Goal: Task Accomplishment & Management: Manage account settings

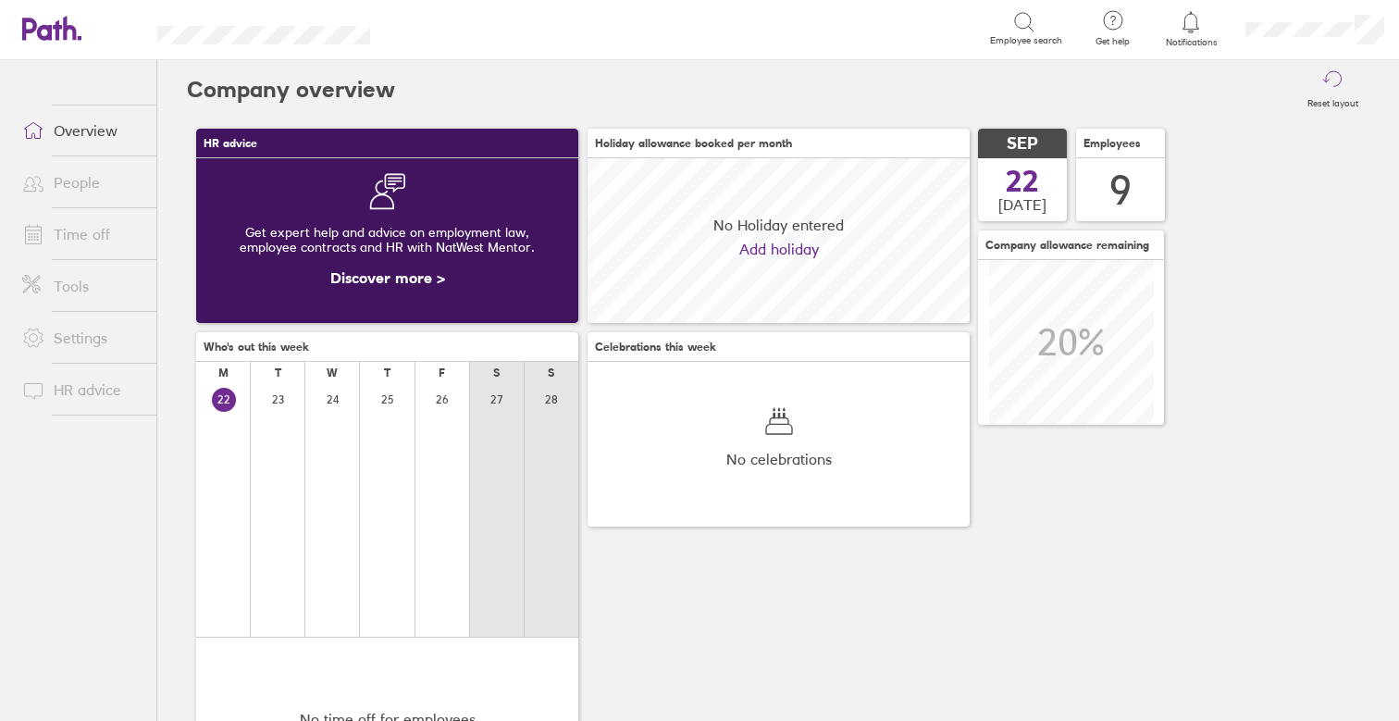
scroll to position [165, 382]
click at [113, 236] on link "Time off" at bounding box center [81, 234] width 149 height 37
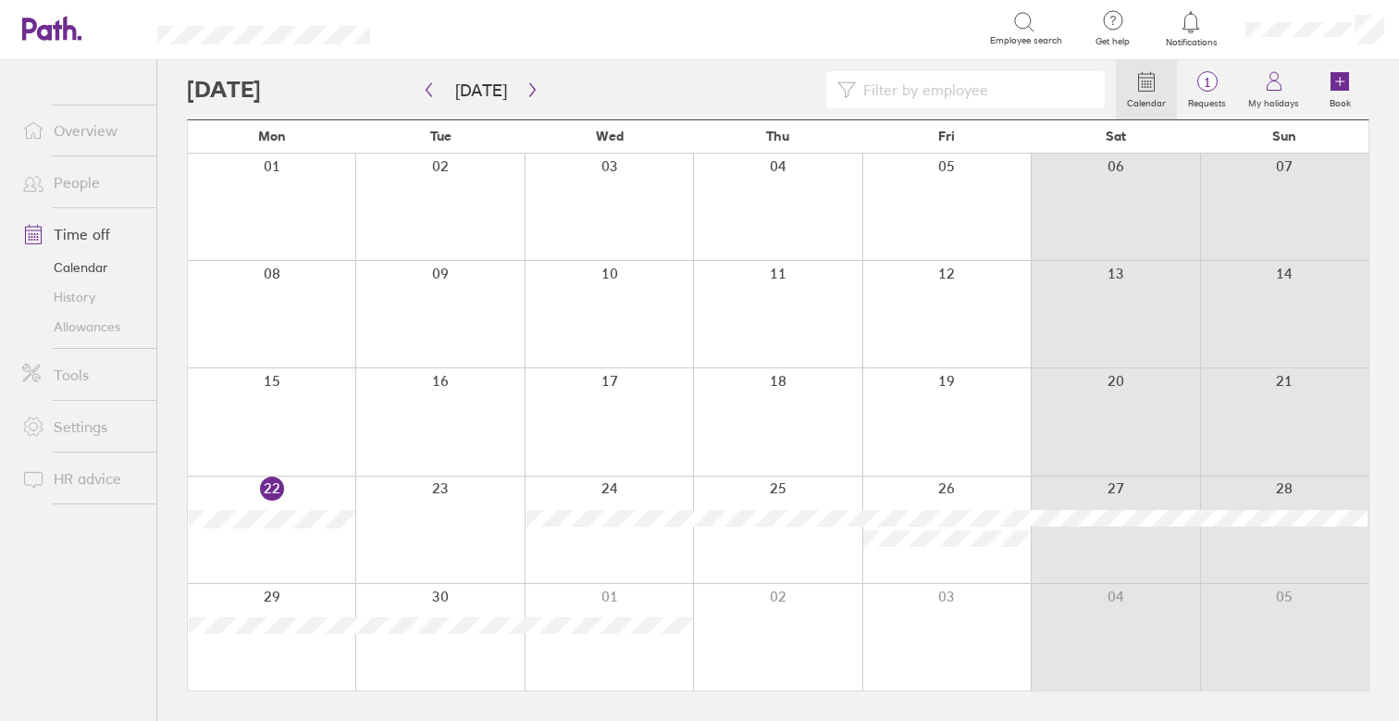
click at [785, 402] on div at bounding box center [777, 421] width 168 height 106
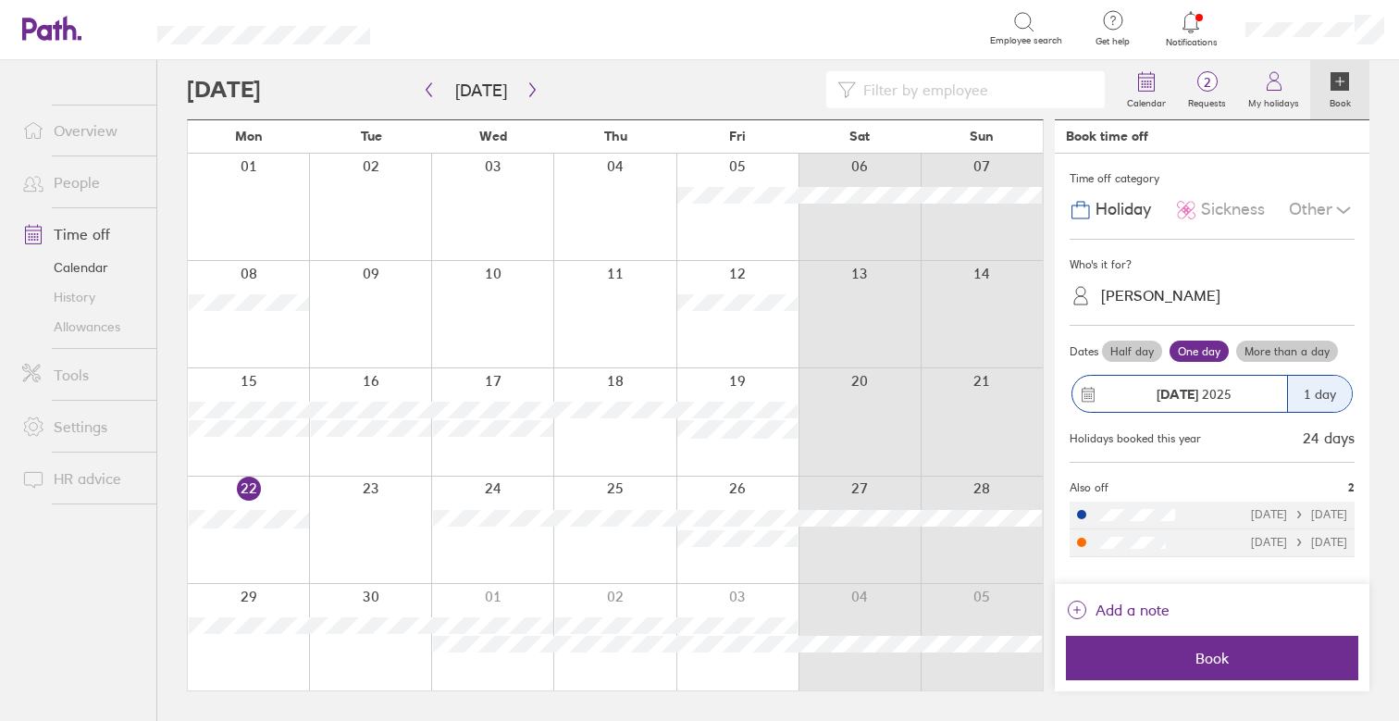
click at [1196, 261] on div "Who's it for?" at bounding box center [1211, 265] width 285 height 28
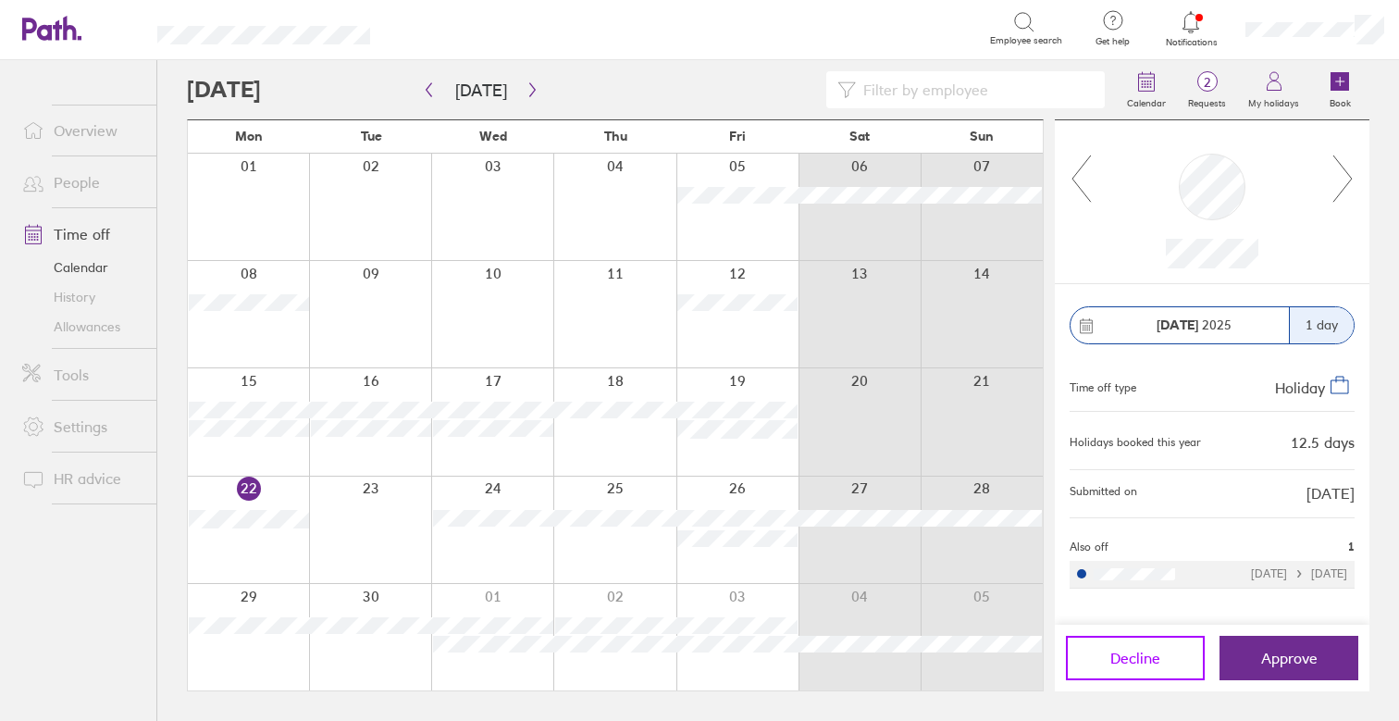
click at [1143, 666] on span "Decline" at bounding box center [1135, 657] width 50 height 17
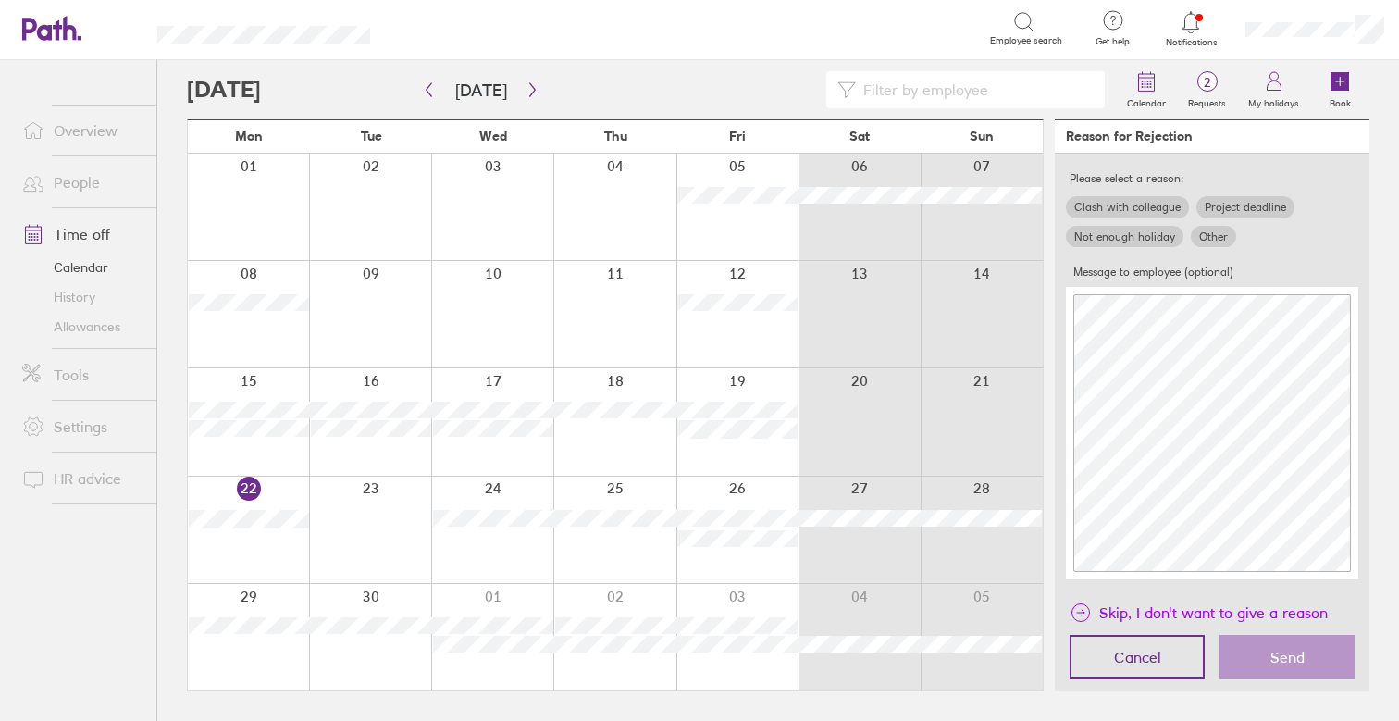
click at [1165, 613] on span "Skip, I don't want to give a reason" at bounding box center [1213, 613] width 228 height 30
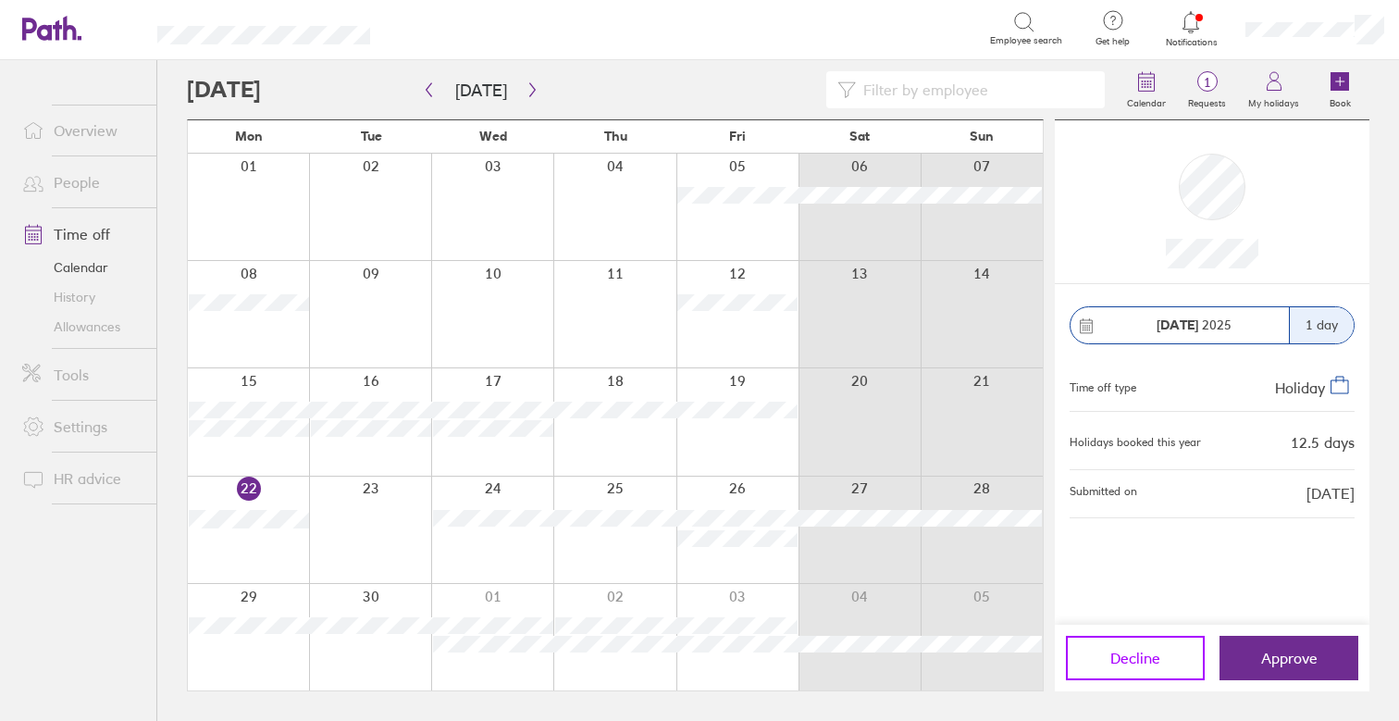
click at [1139, 652] on span "Decline" at bounding box center [1135, 657] width 50 height 17
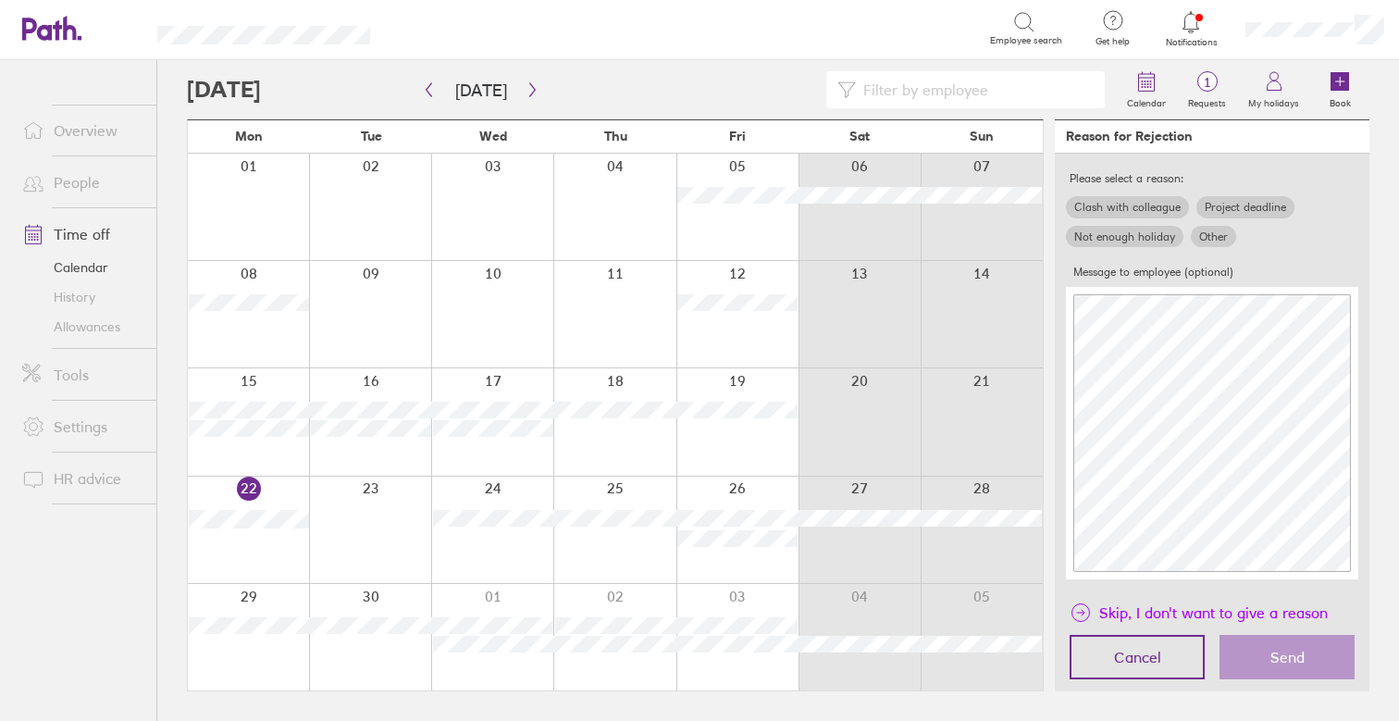
click at [1135, 601] on span "Skip, I don't want to give a reason" at bounding box center [1213, 613] width 228 height 30
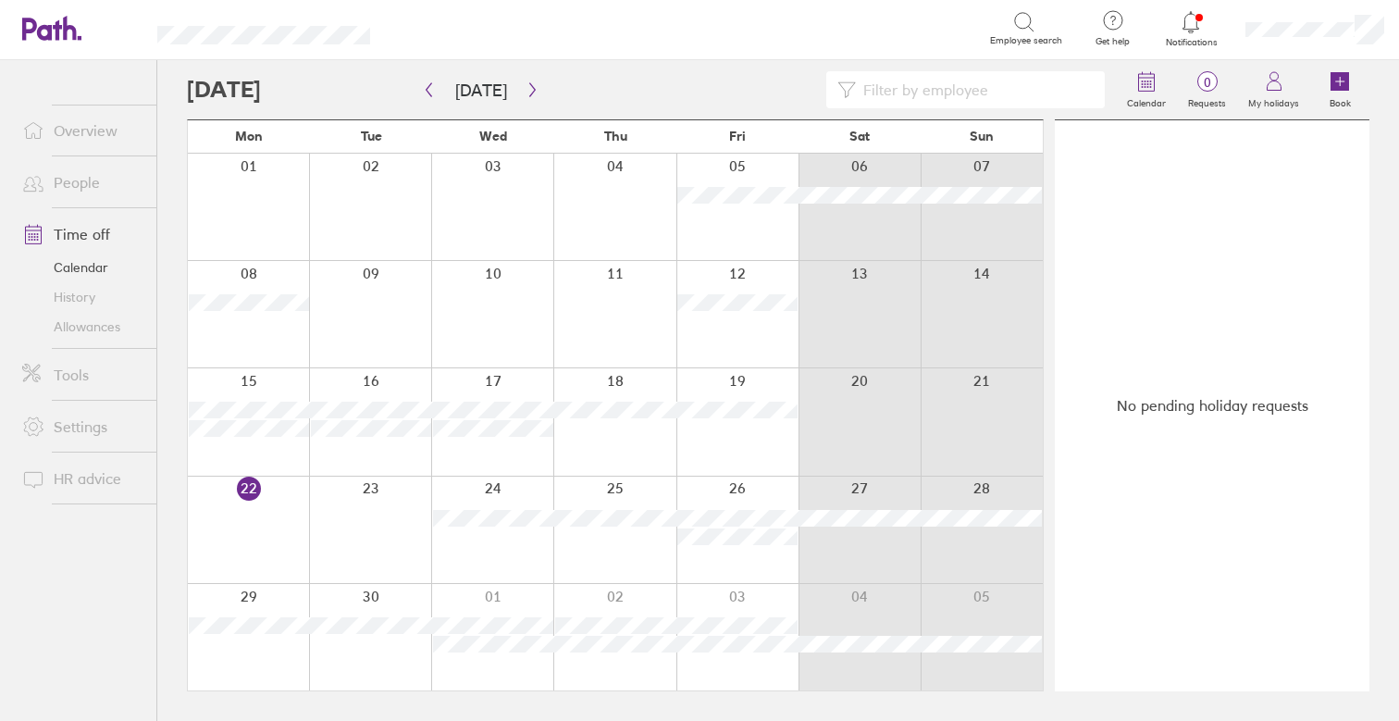
click at [610, 437] on div at bounding box center [614, 421] width 122 height 106
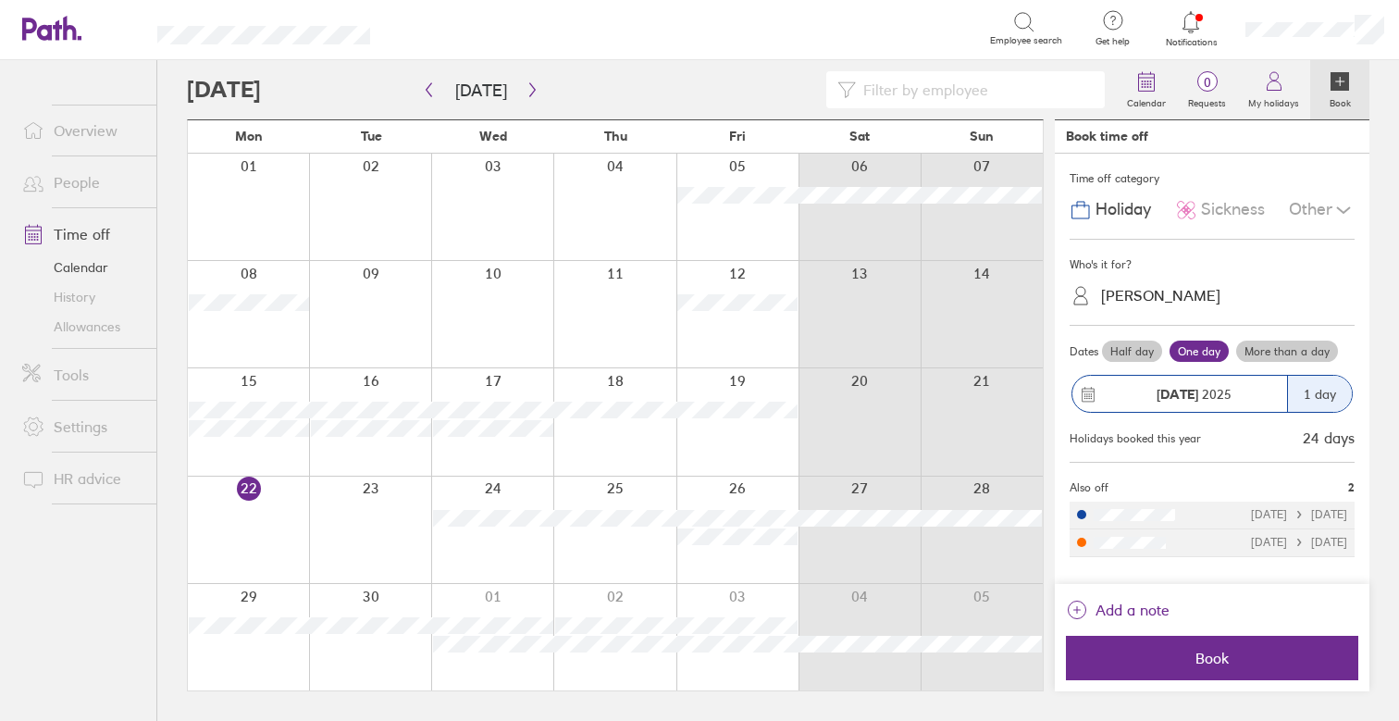
click at [1164, 293] on div "[PERSON_NAME]" at bounding box center [1160, 296] width 119 height 18
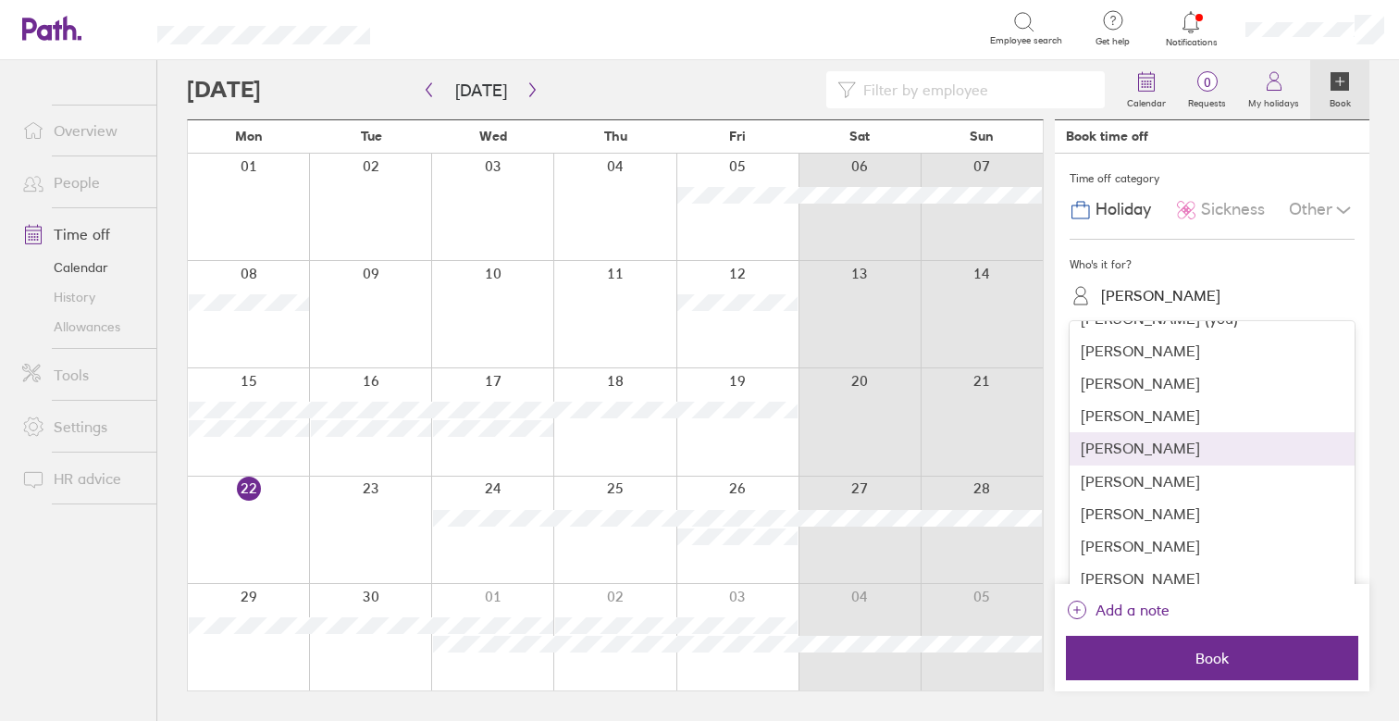
scroll to position [21, 0]
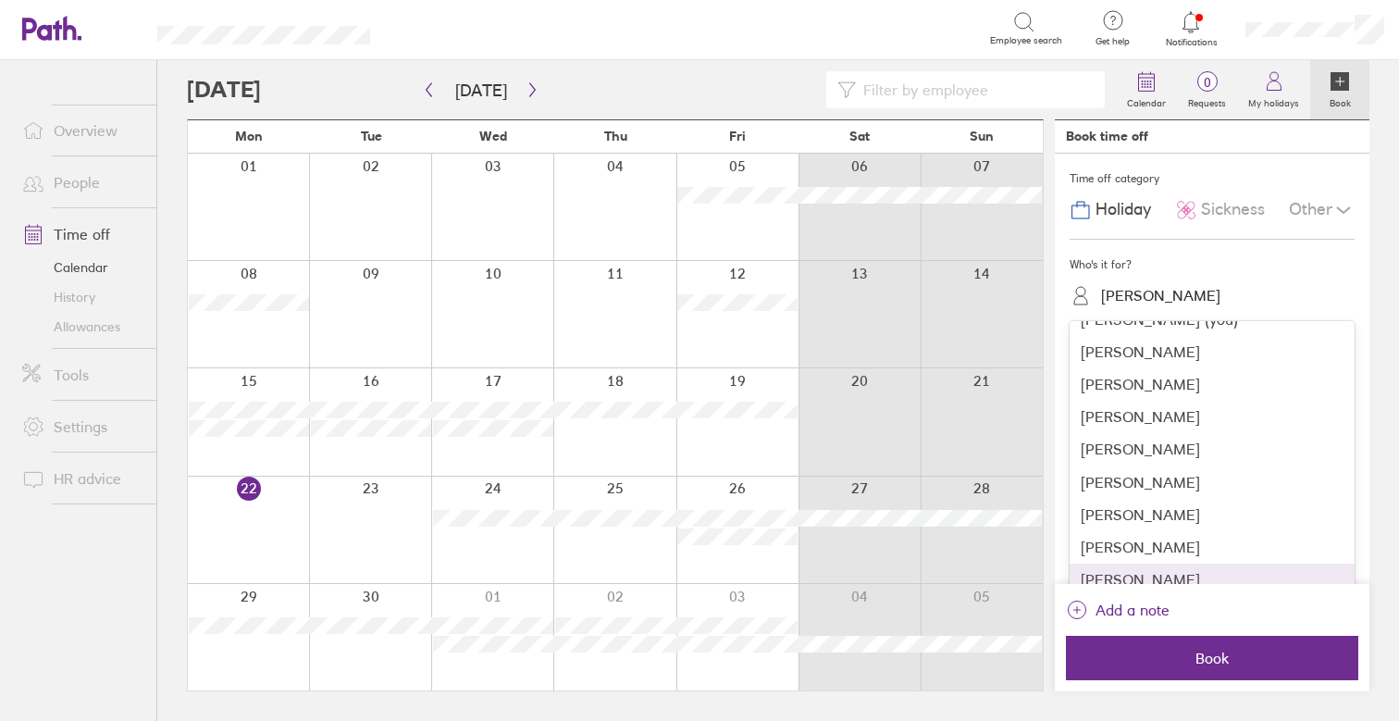
click at [1156, 569] on div "[PERSON_NAME]" at bounding box center [1211, 579] width 285 height 32
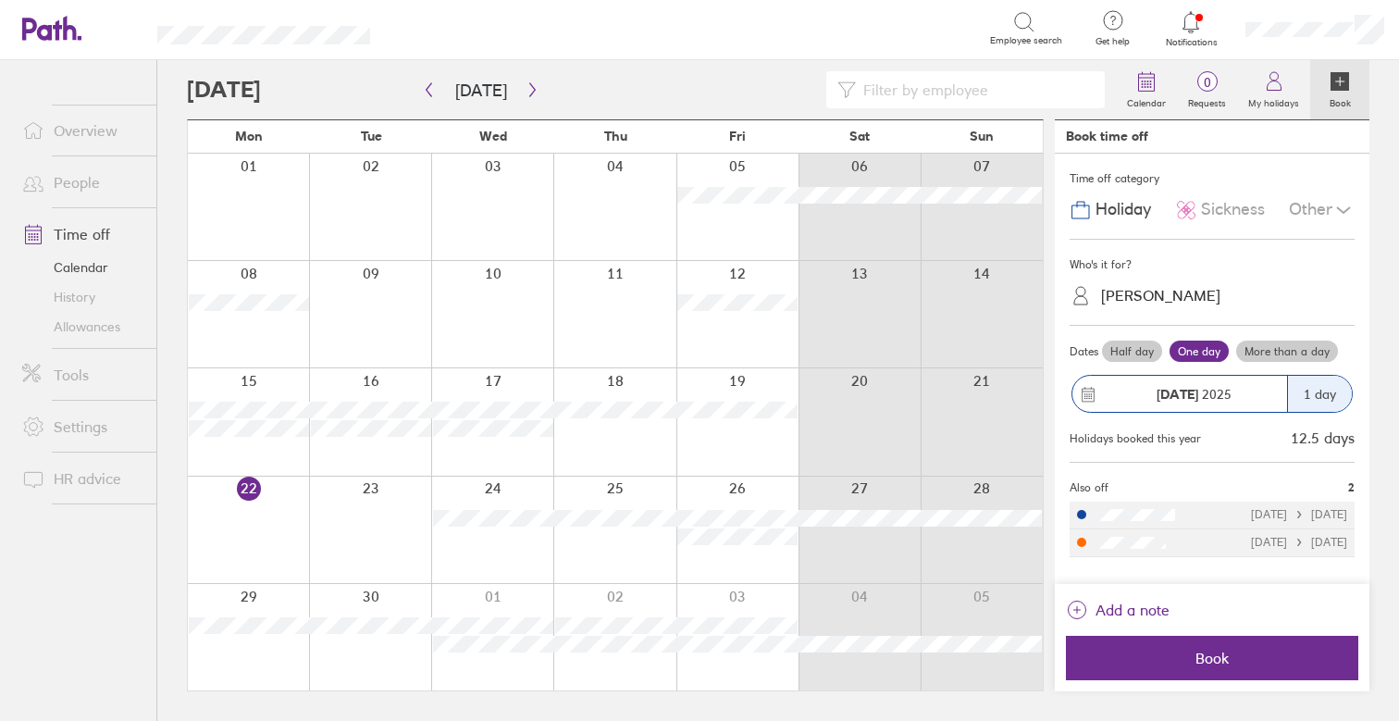
click at [1293, 351] on label "More than a day" at bounding box center [1287, 351] width 102 height 22
click at [0, 0] on input "More than a day" at bounding box center [0, 0] width 0 height 0
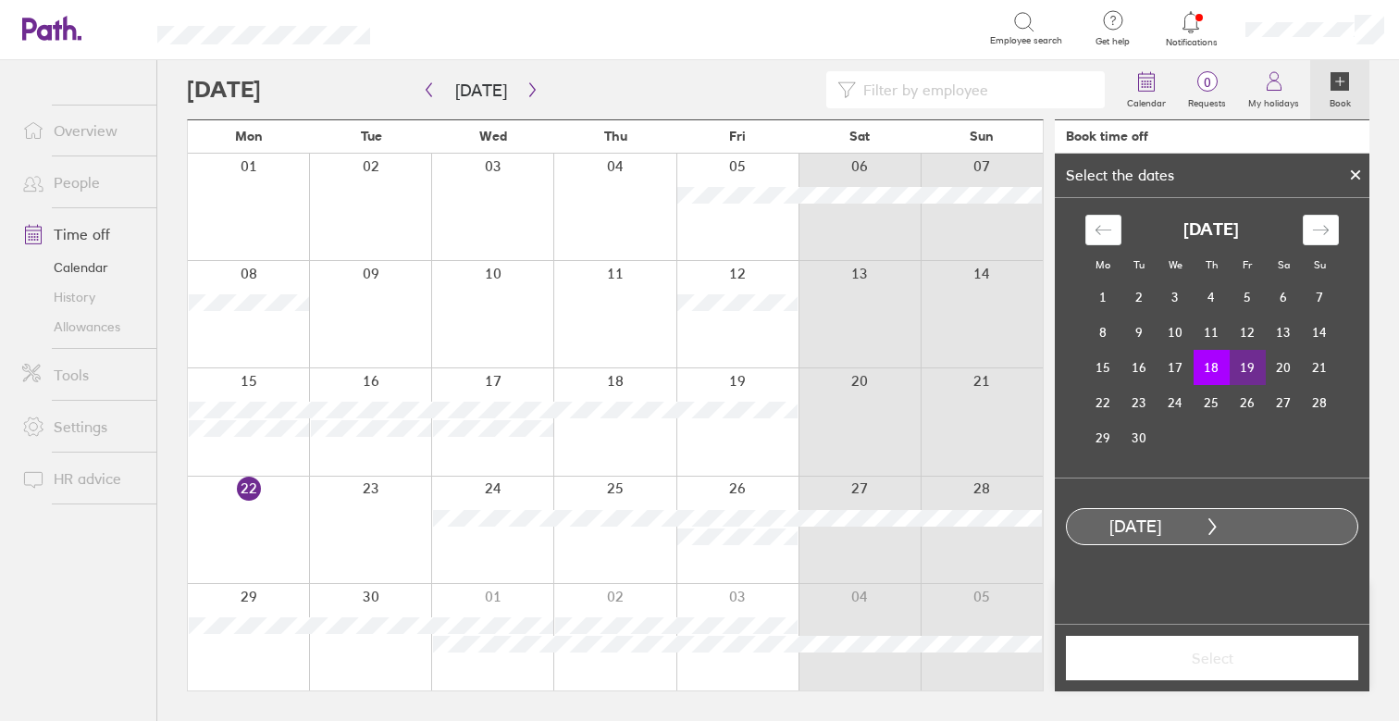
click at [1251, 359] on td "19" at bounding box center [1247, 367] width 36 height 35
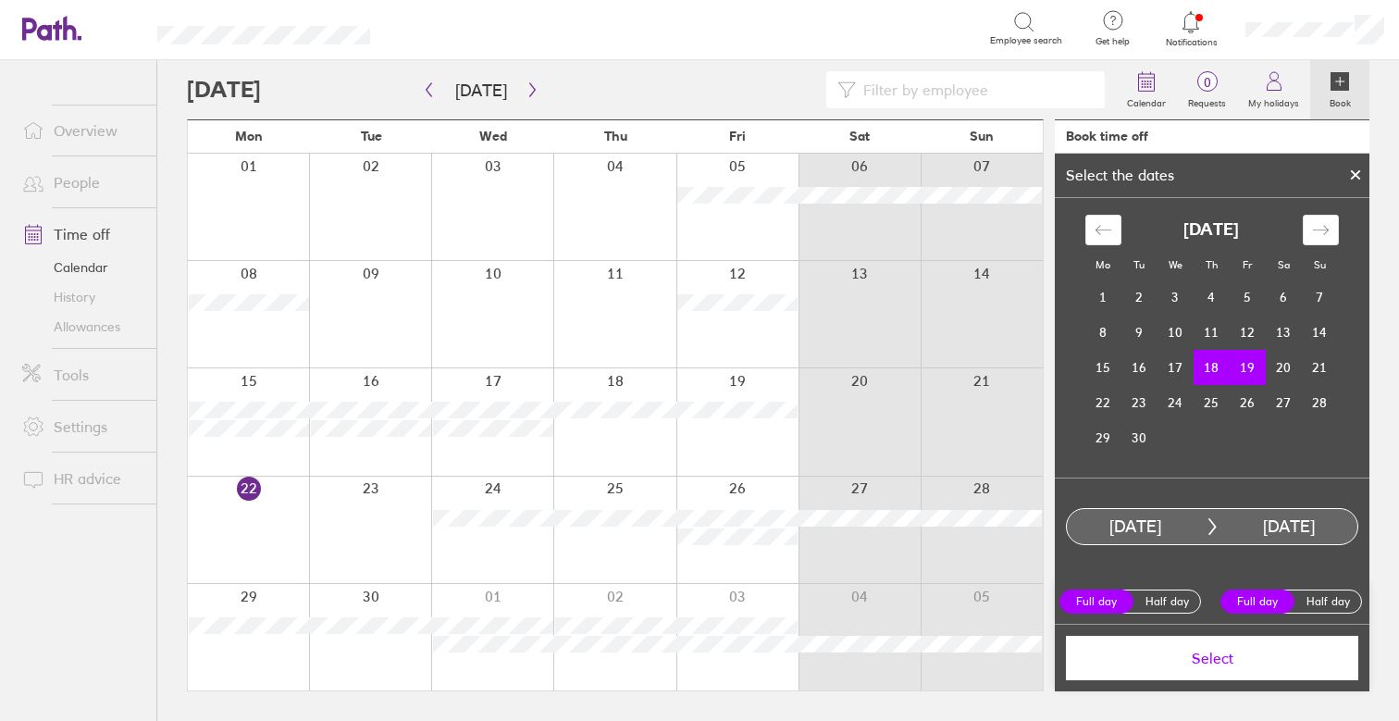
click at [1265, 672] on button "Select" at bounding box center [1212, 657] width 292 height 44
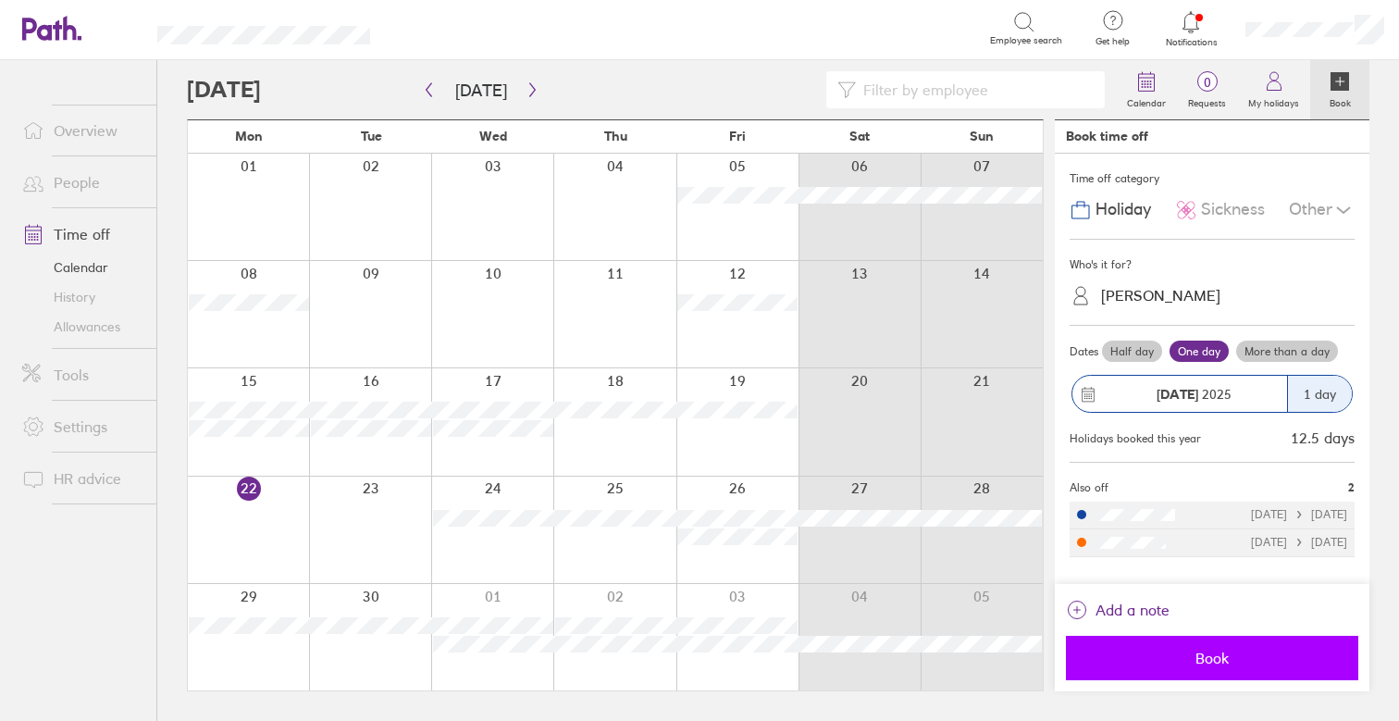
click at [1231, 654] on span "Book" at bounding box center [1212, 657] width 266 height 17
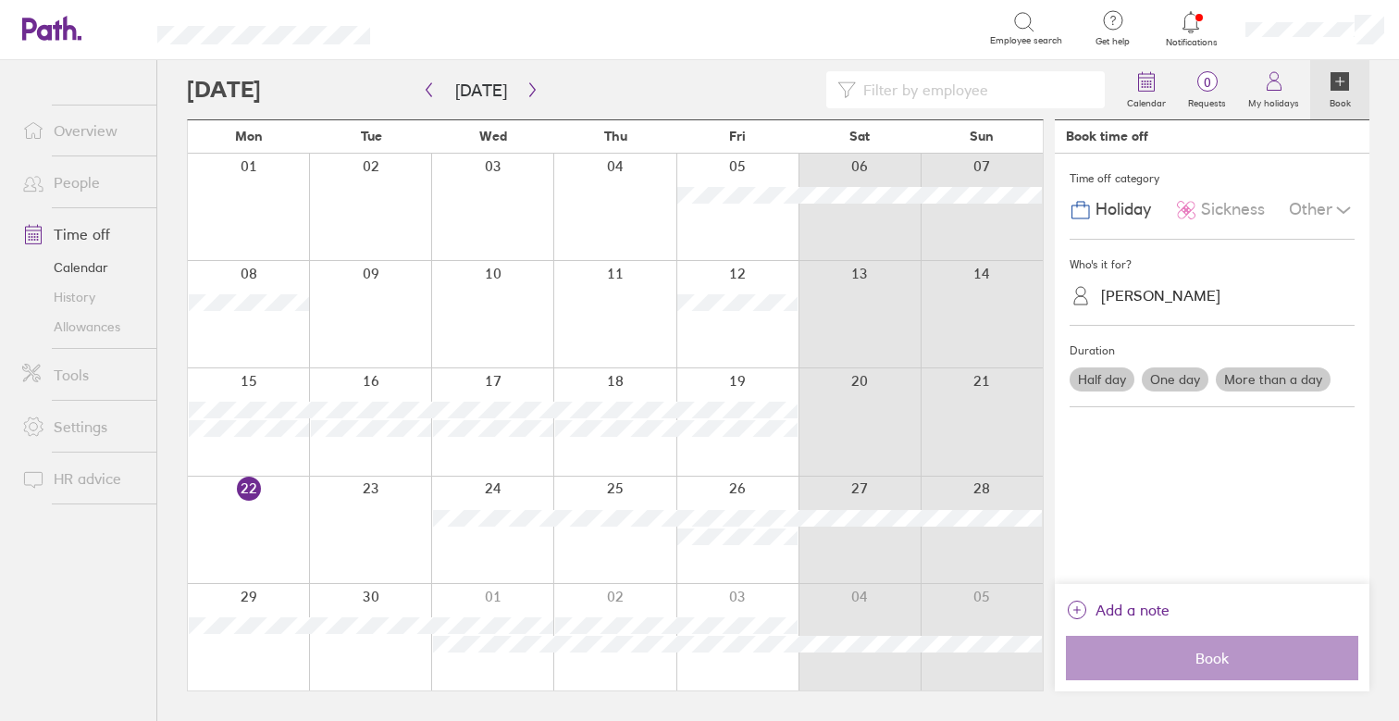
click at [746, 601] on div at bounding box center [737, 637] width 122 height 106
click at [619, 600] on div at bounding box center [614, 637] width 122 height 106
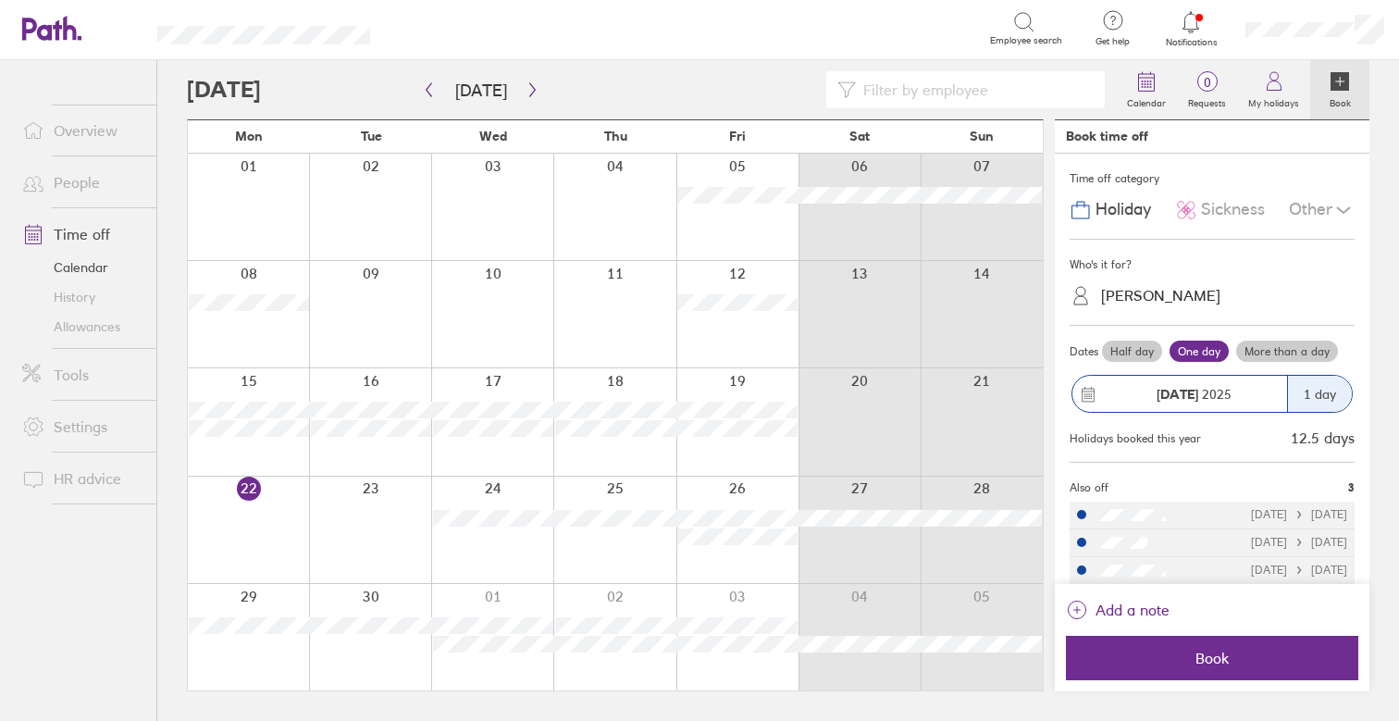
click at [1300, 342] on label "More than a day" at bounding box center [1287, 351] width 102 height 22
click at [0, 0] on input "More than a day" at bounding box center [0, 0] width 0 height 0
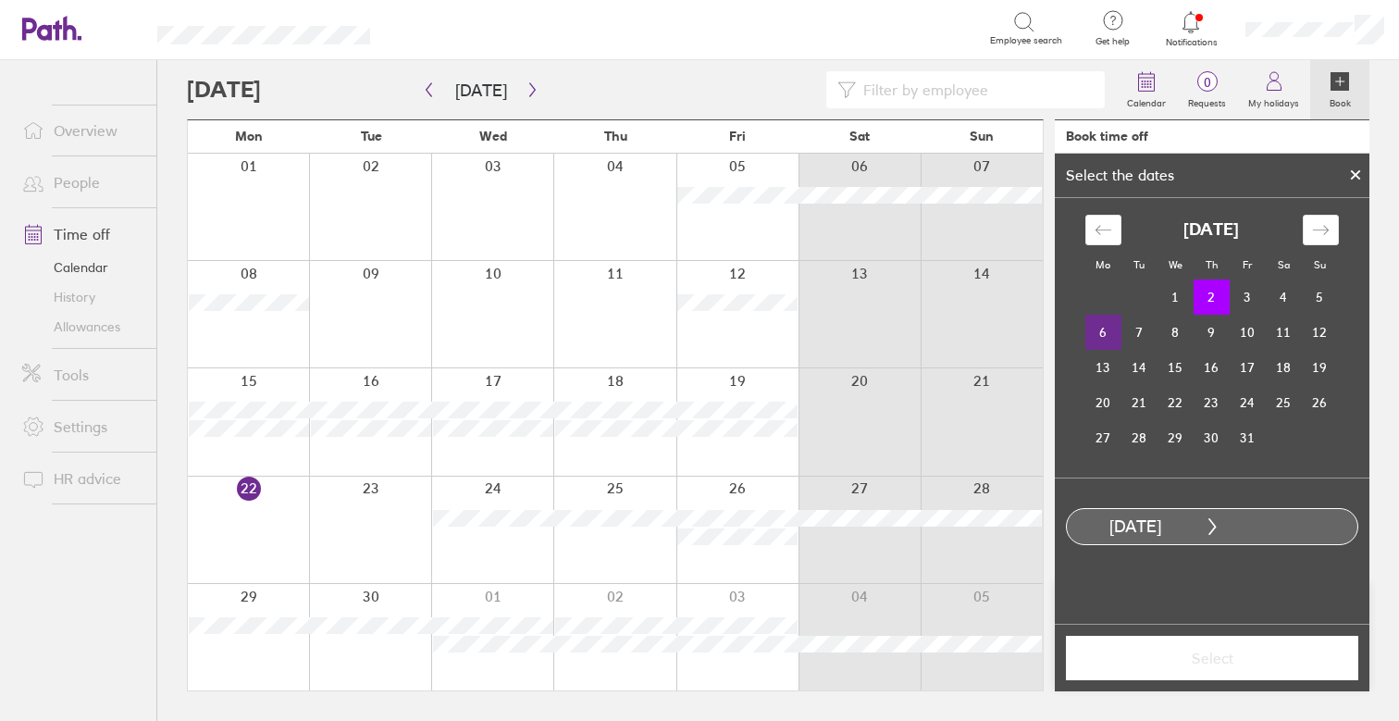
click at [1114, 339] on td "6" at bounding box center [1103, 331] width 36 height 35
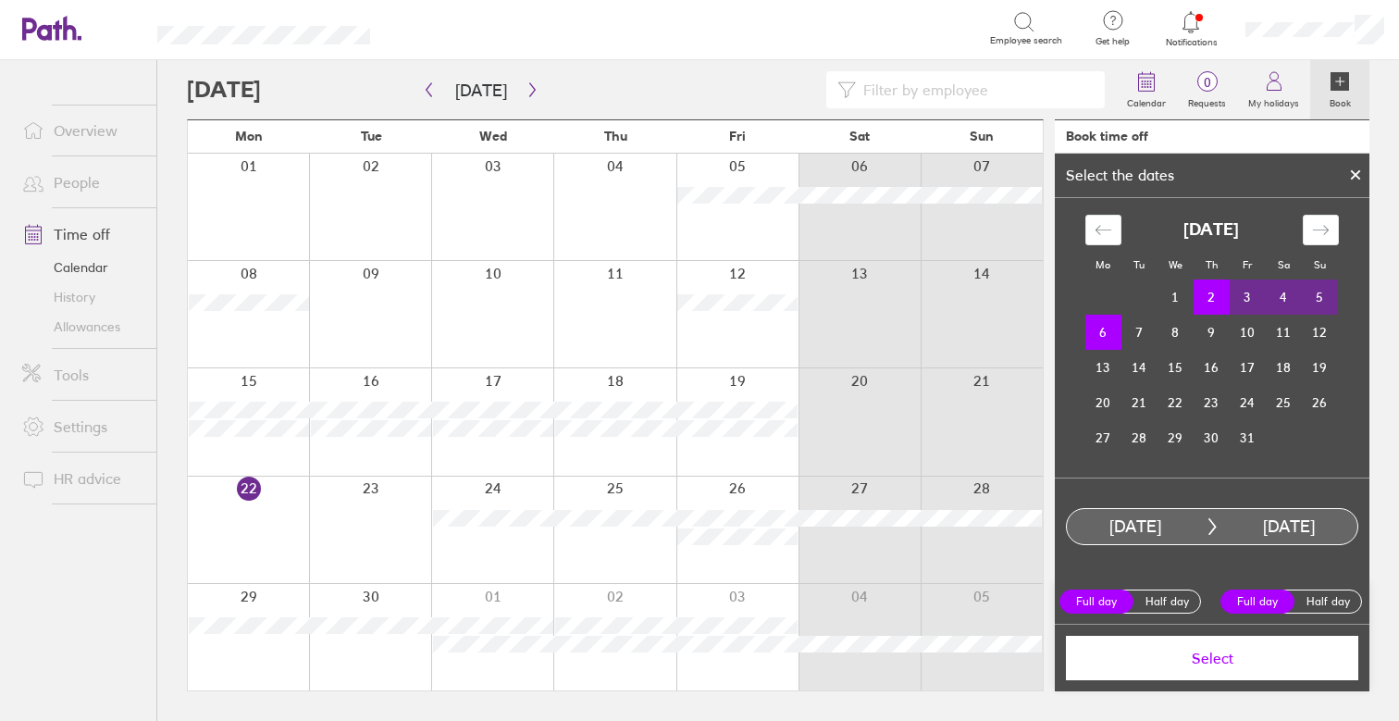
click at [1258, 653] on span "Select" at bounding box center [1212, 657] width 266 height 17
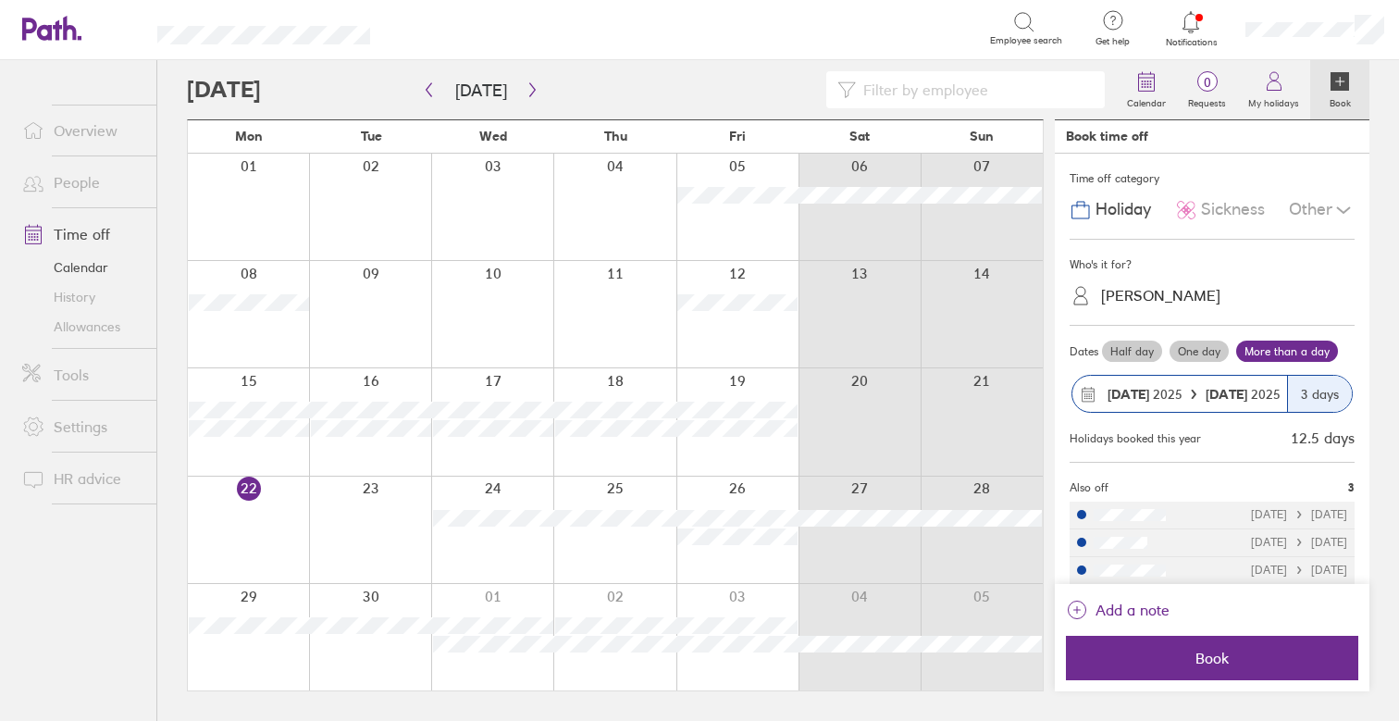
drag, startPoint x: 1276, startPoint y: 647, endPoint x: 1135, endPoint y: 219, distance: 449.9
click at [1139, 224] on div "Time off category Holiday Sickness Other Who's it for? [PERSON_NAME] Dates Half…" at bounding box center [1211, 369] width 314 height 430
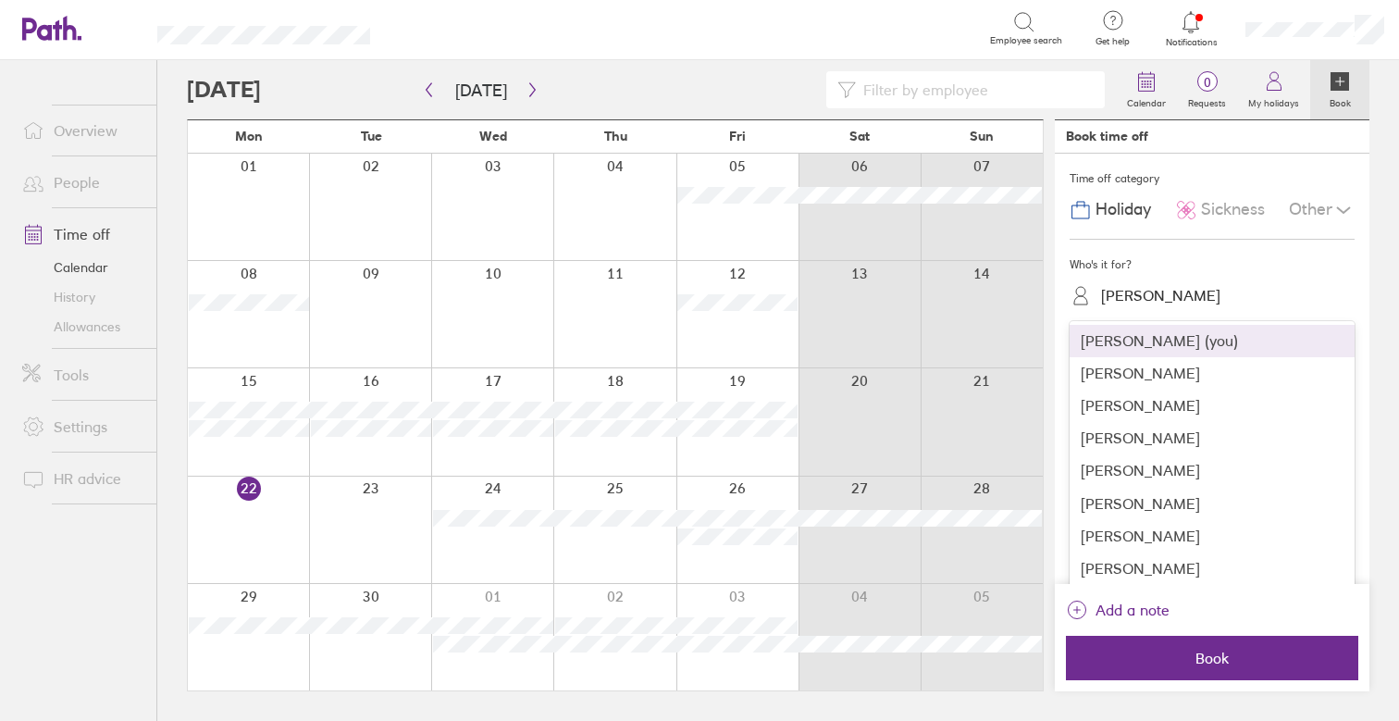
click at [1129, 292] on div "[PERSON_NAME]" at bounding box center [1160, 296] width 119 height 18
click at [1149, 341] on div "[PERSON_NAME] (you)" at bounding box center [1211, 341] width 285 height 32
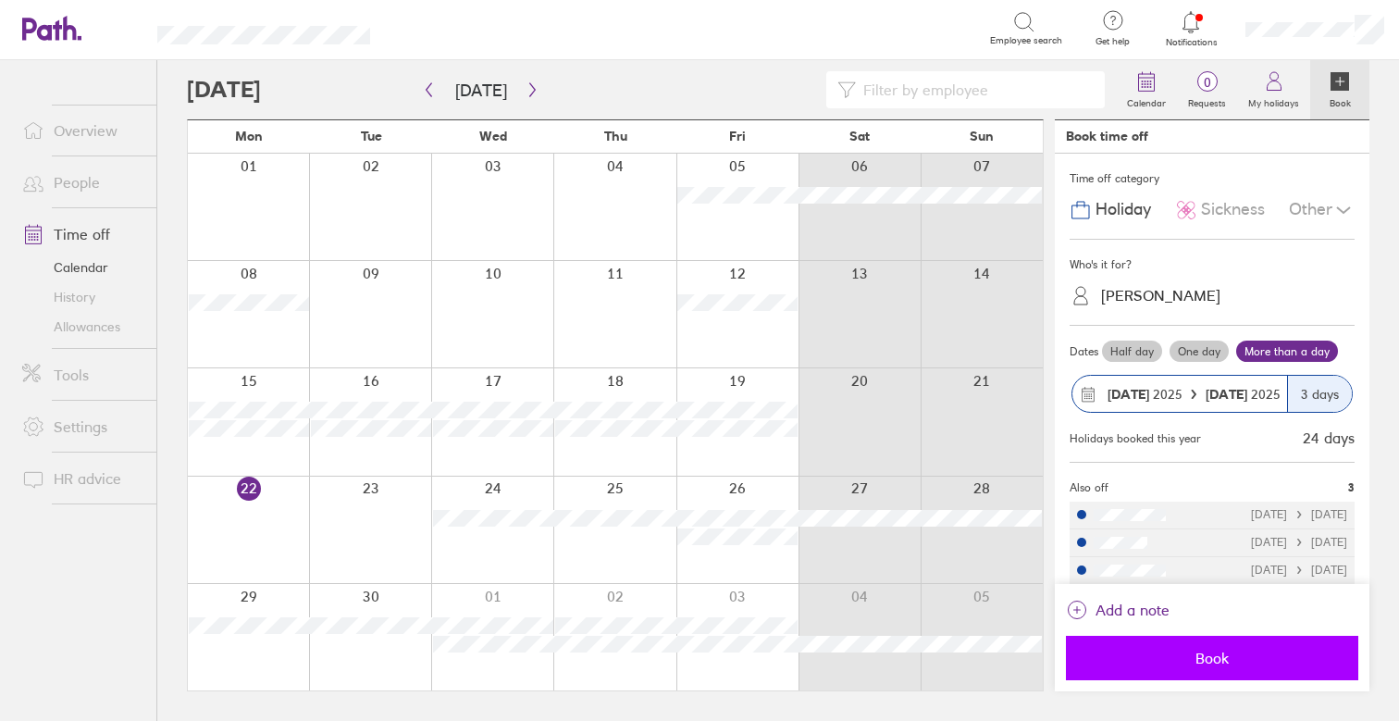
click at [1219, 641] on button "Book" at bounding box center [1212, 657] width 292 height 44
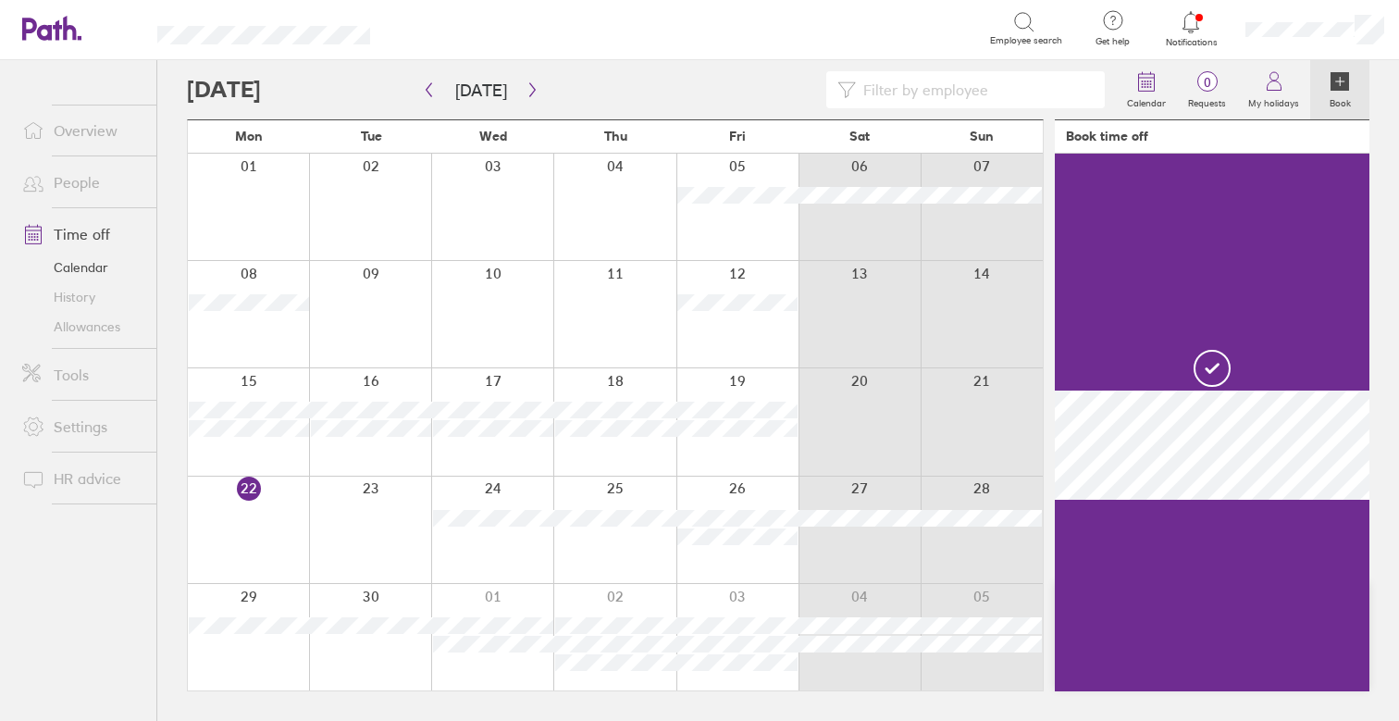
click at [134, 328] on link "Allowances" at bounding box center [81, 327] width 149 height 30
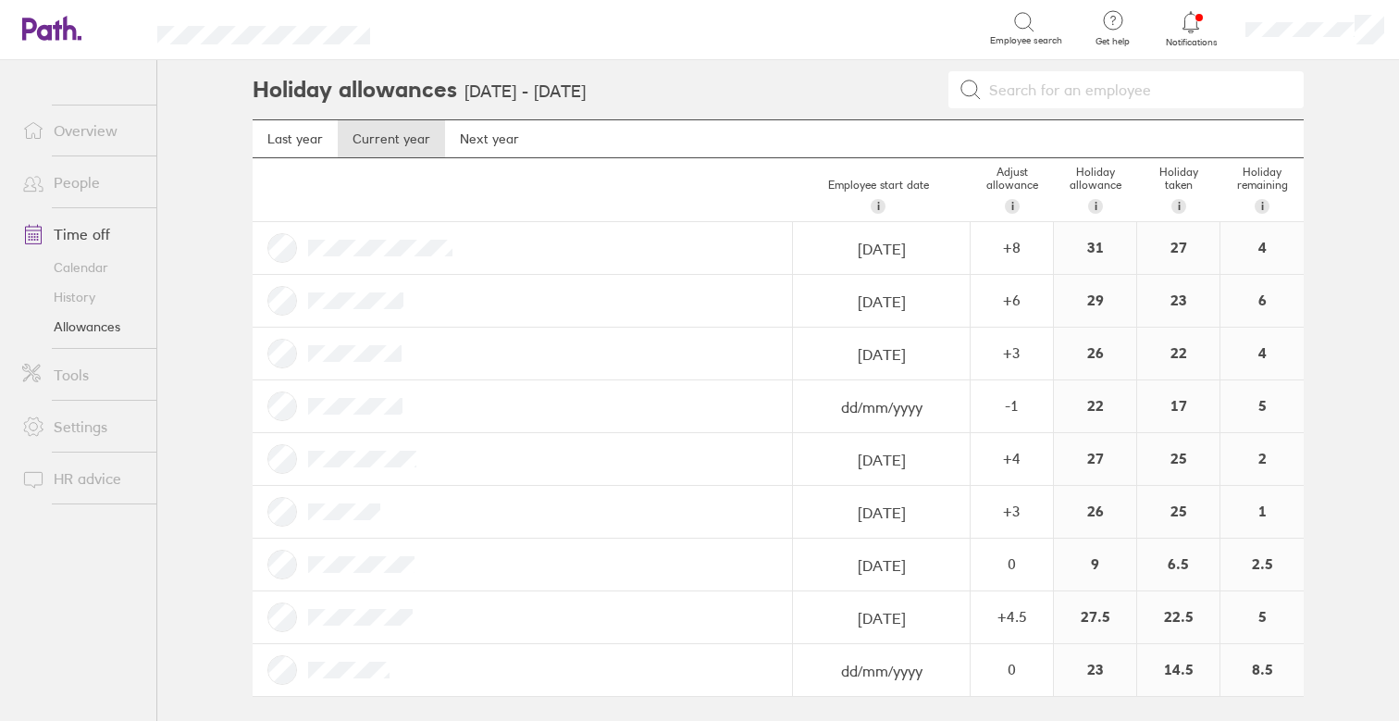
click at [110, 129] on link "Overview" at bounding box center [81, 130] width 149 height 37
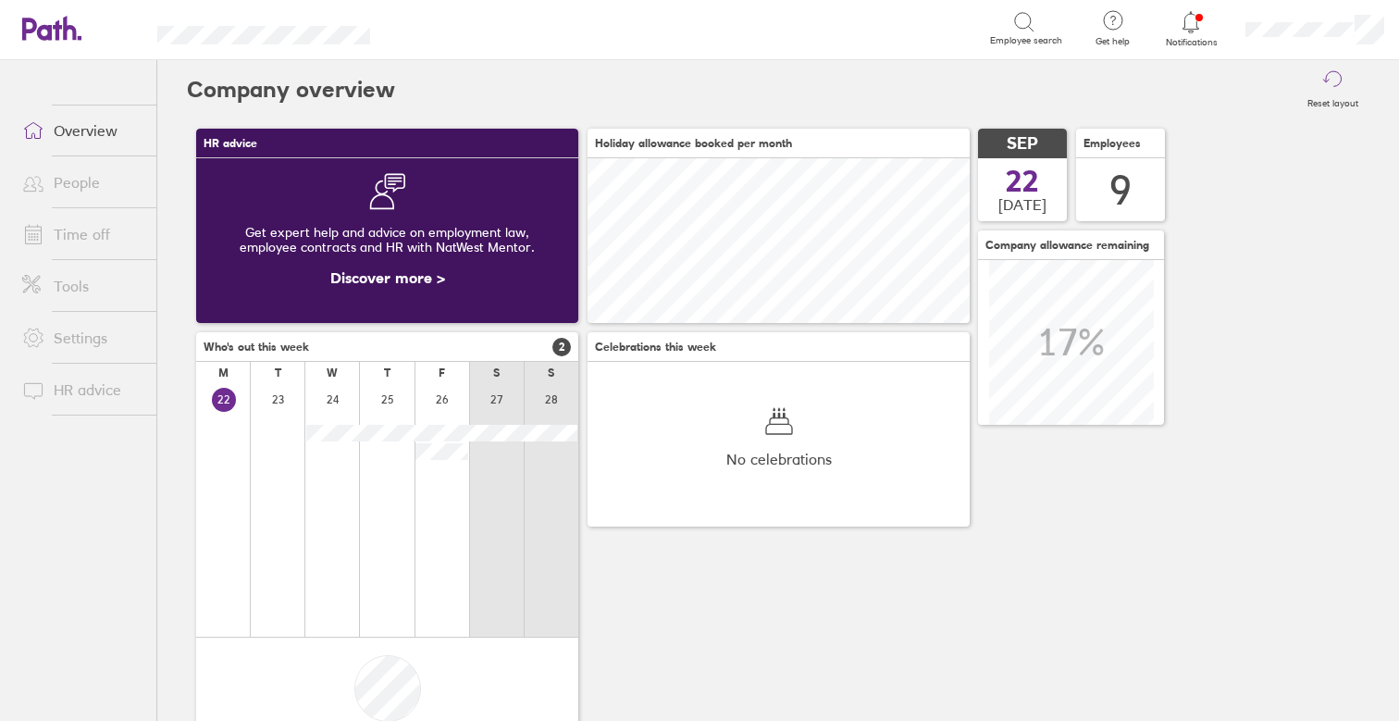
scroll to position [165, 382]
click at [120, 242] on link "Time off" at bounding box center [81, 234] width 149 height 37
